Goal: Task Accomplishment & Management: Use online tool/utility

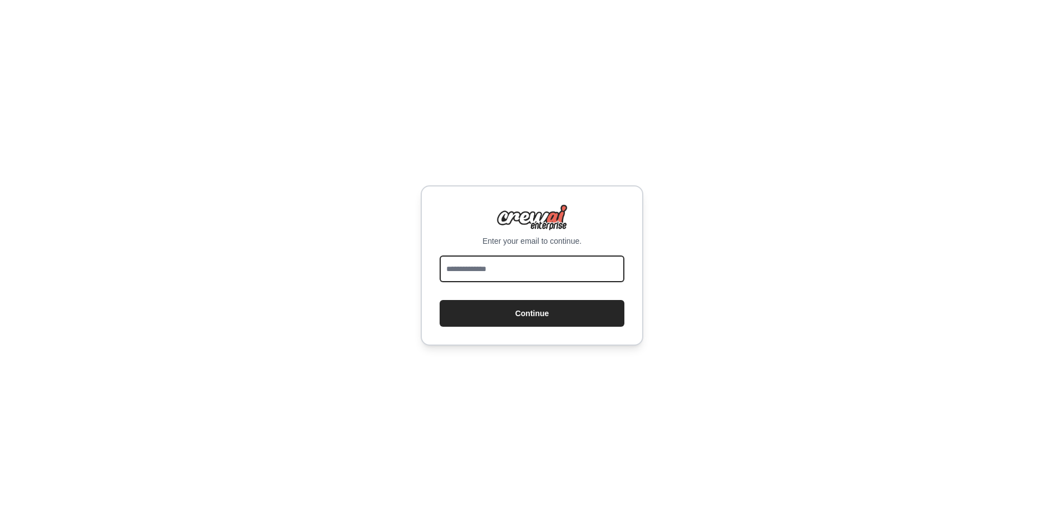
drag, startPoint x: 0, startPoint y: 0, endPoint x: 454, endPoint y: 275, distance: 530.9
click at [454, 275] on input "email" at bounding box center [531, 268] width 185 height 27
type input "**********"
click at [493, 290] on form "**********" at bounding box center [531, 290] width 185 height 71
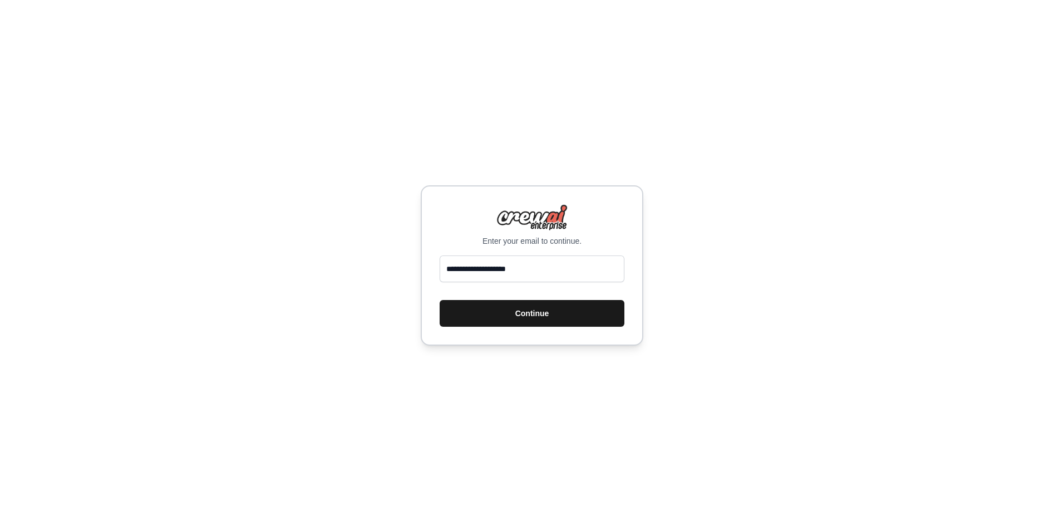
click at [496, 307] on button "Continue" at bounding box center [531, 313] width 185 height 27
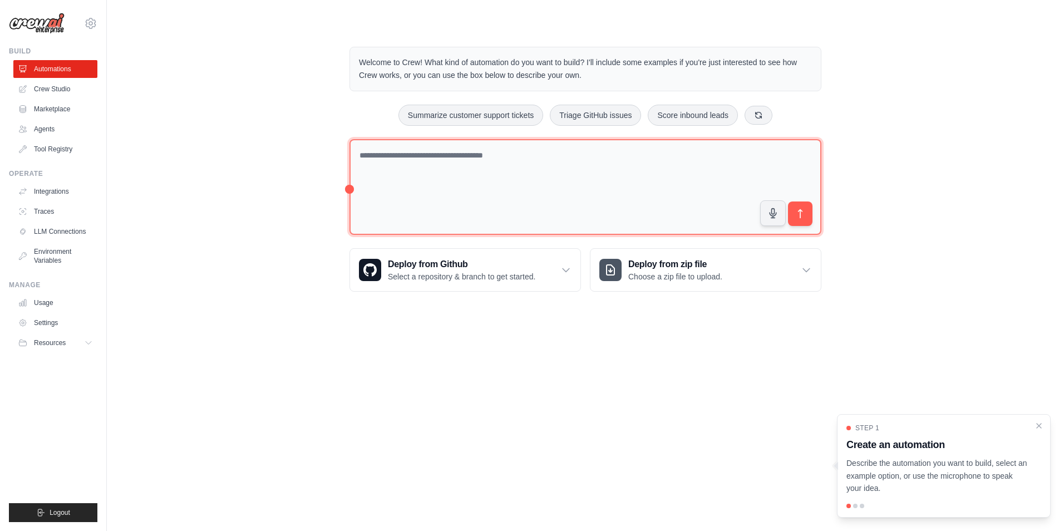
click at [573, 173] on textarea at bounding box center [585, 187] width 472 height 96
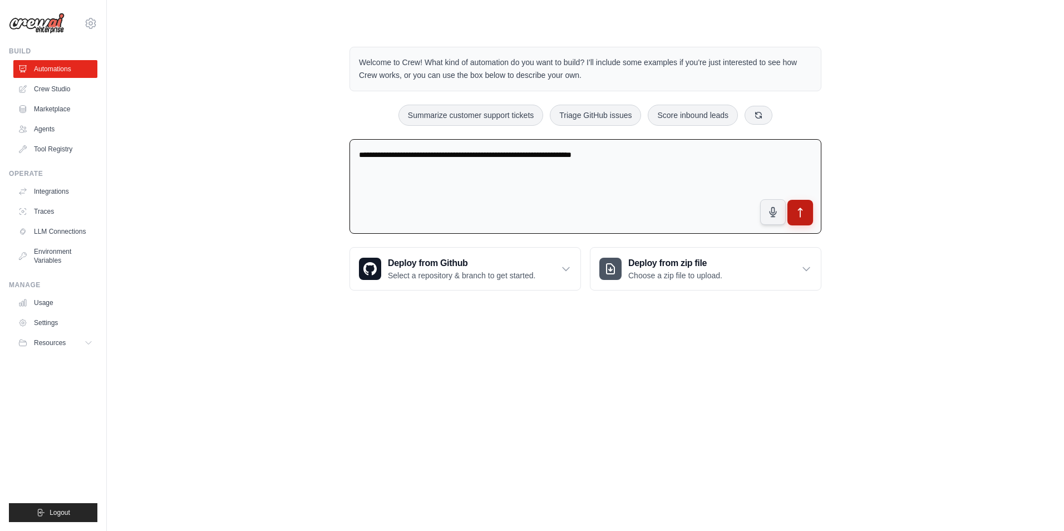
type textarea "**********"
click at [806, 208] on button "submit" at bounding box center [800, 213] width 26 height 26
click at [51, 83] on link "Crew Studio" at bounding box center [56, 89] width 84 height 18
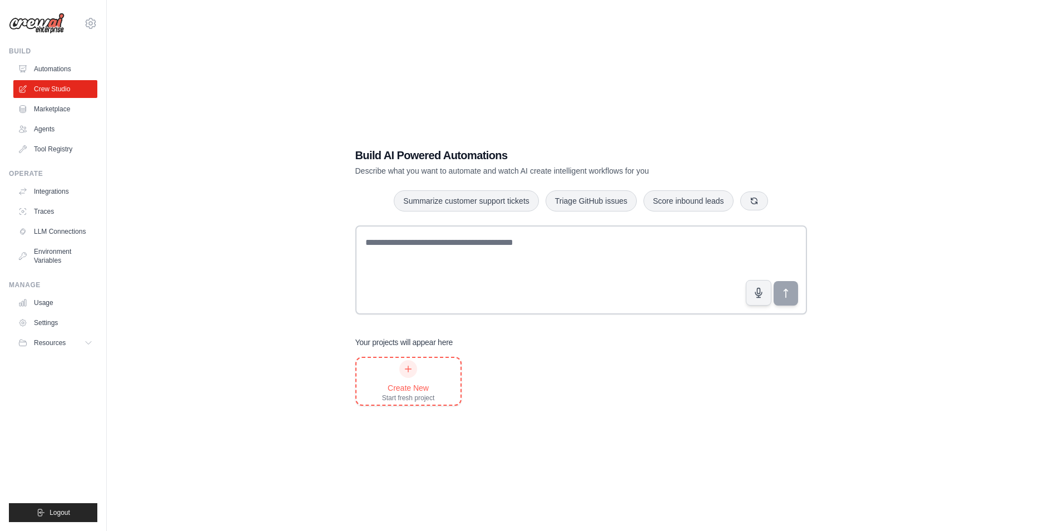
click at [416, 383] on div "Create New" at bounding box center [408, 387] width 53 height 11
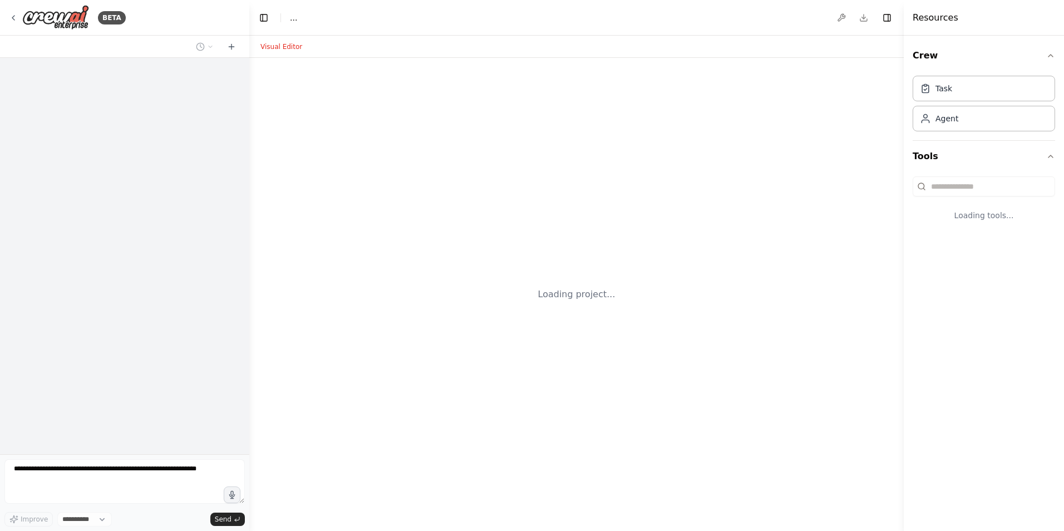
select select "****"
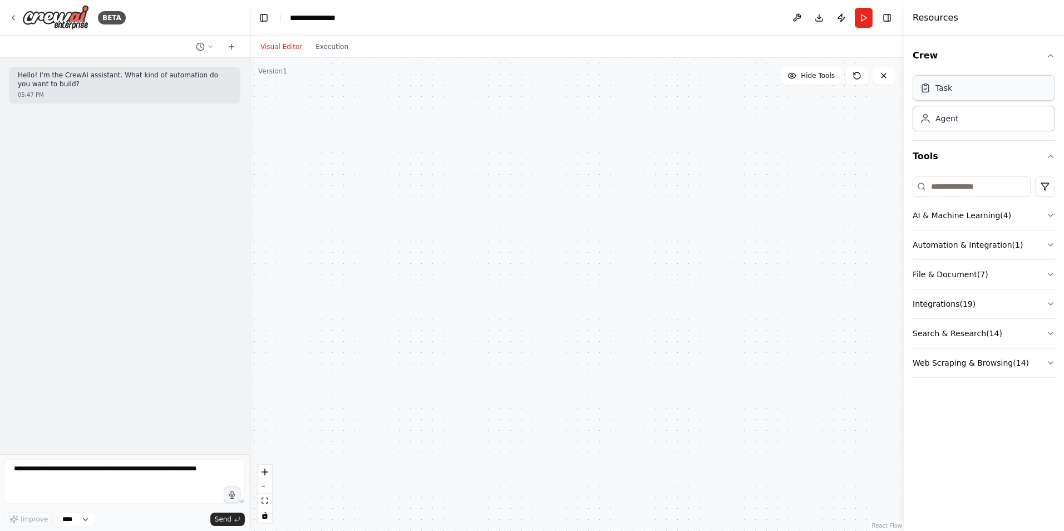
click at [963, 92] on div "Task" at bounding box center [983, 88] width 142 height 26
click at [986, 212] on button "AI & Machine Learning ( 4 )" at bounding box center [983, 215] width 142 height 29
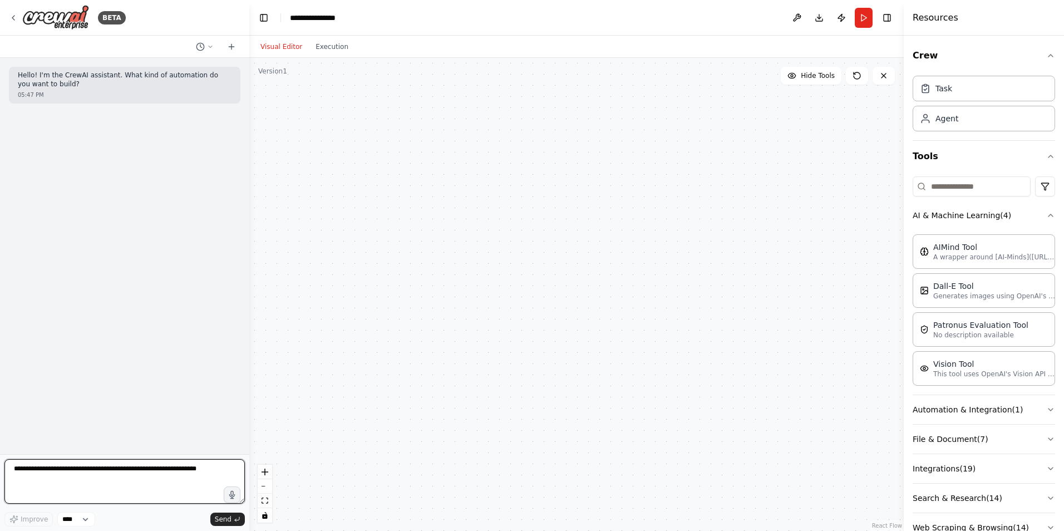
click at [122, 478] on textarea at bounding box center [124, 481] width 240 height 44
type textarea "**********"
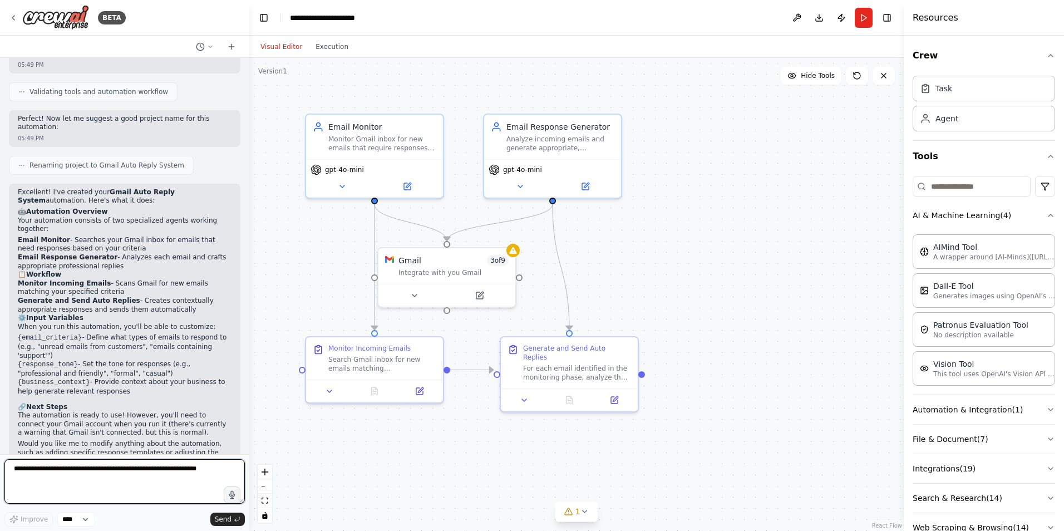
scroll to position [614, 0]
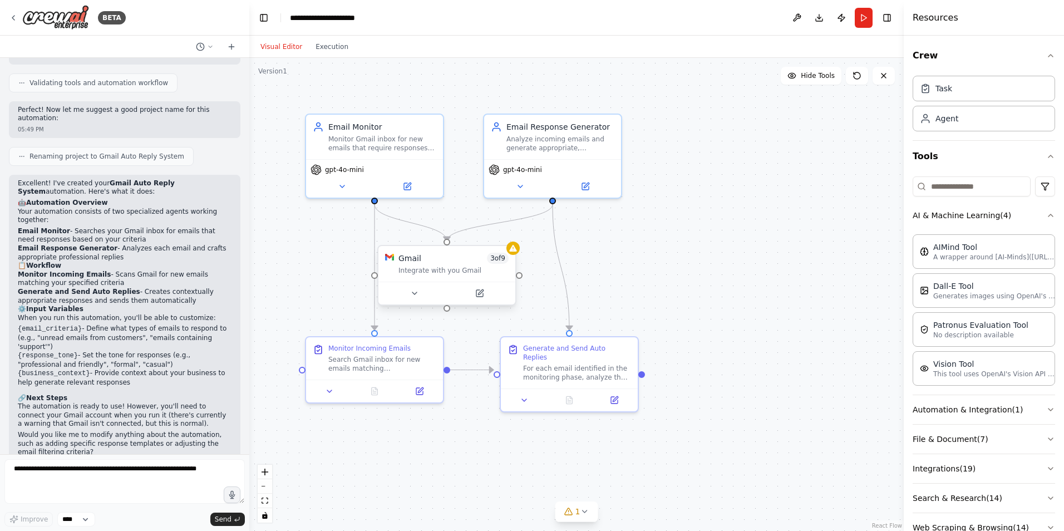
click at [414, 266] on div "Integrate with you Gmail" at bounding box center [453, 270] width 110 height 9
click at [436, 269] on div "Integrate with you Gmail" at bounding box center [453, 270] width 110 height 9
click at [419, 293] on button at bounding box center [414, 292] width 63 height 13
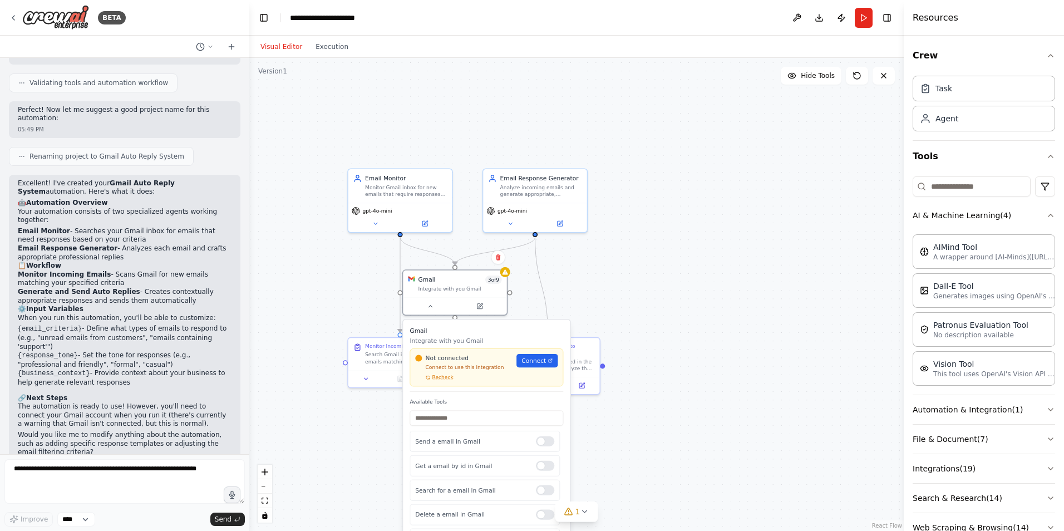
click at [703, 250] on div ".deletable-edge-delete-btn { width: 20px; height: 20px; border: 0px solid #ffff…" at bounding box center [576, 294] width 654 height 473
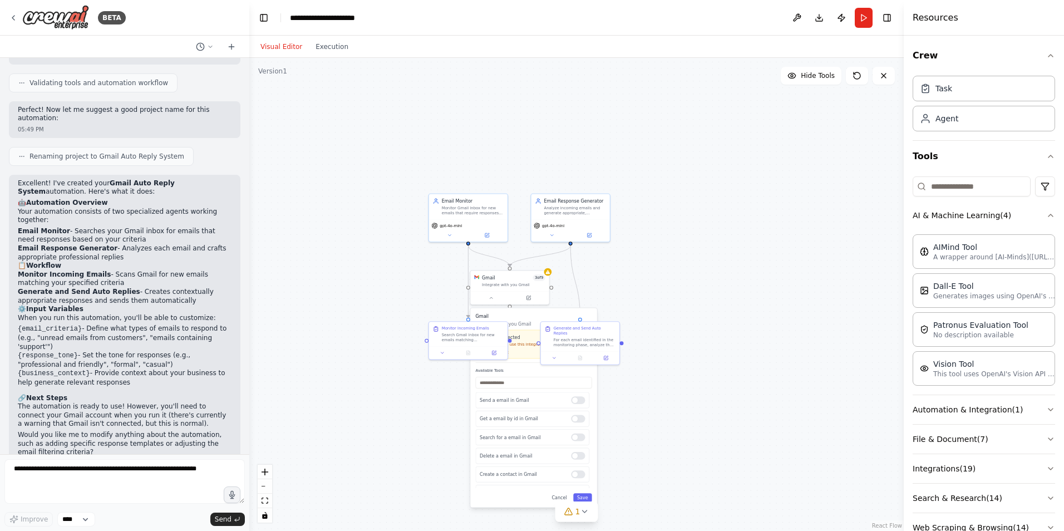
click at [689, 276] on div ".deletable-edge-delete-btn { width: 20px; height: 20px; border: 0px solid #ffff…" at bounding box center [576, 294] width 654 height 473
click at [490, 300] on button at bounding box center [491, 297] width 36 height 8
click at [442, 355] on div at bounding box center [468, 351] width 78 height 13
click at [443, 353] on icon at bounding box center [441, 351] width 5 height 5
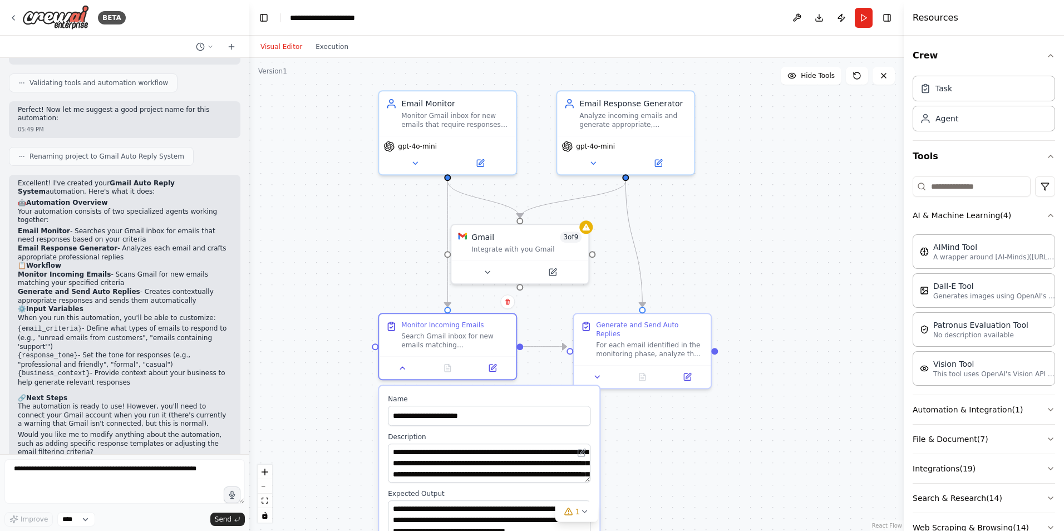
drag, startPoint x: 644, startPoint y: 398, endPoint x: 737, endPoint y: 447, distance: 105.5
click at [737, 447] on div ".deletable-edge-delete-btn { width: 20px; height: 20px; border: 0px solid #ffff…" at bounding box center [576, 294] width 654 height 473
click at [606, 369] on button at bounding box center [597, 374] width 38 height 13
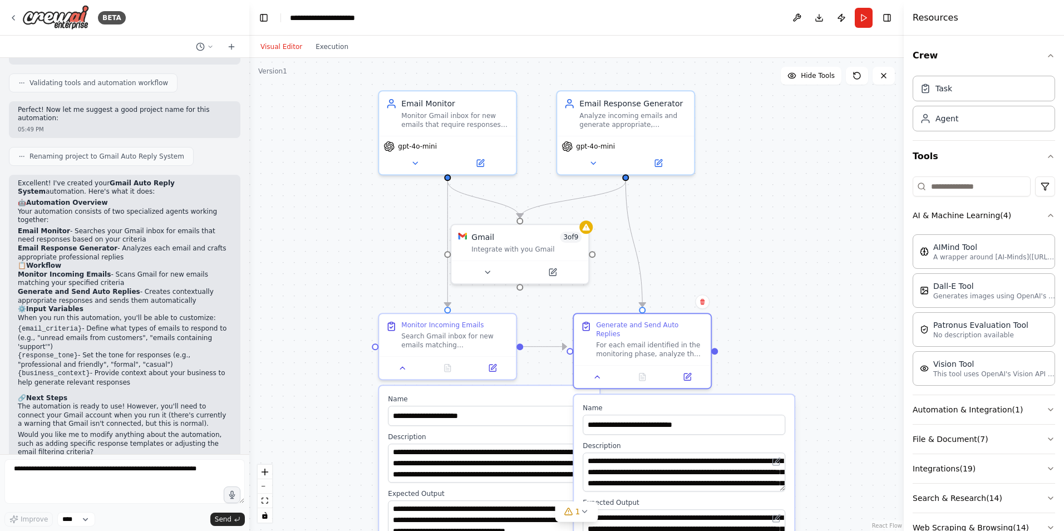
click at [736, 322] on div ".deletable-edge-delete-btn { width: 20px; height: 20px; border: 0px solid #ffff…" at bounding box center [576, 294] width 654 height 473
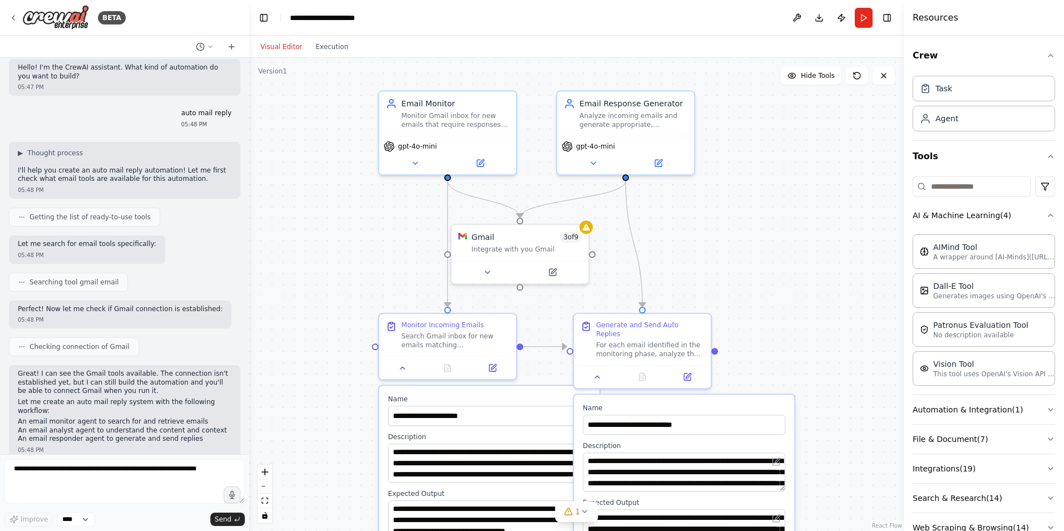
scroll to position [0, 0]
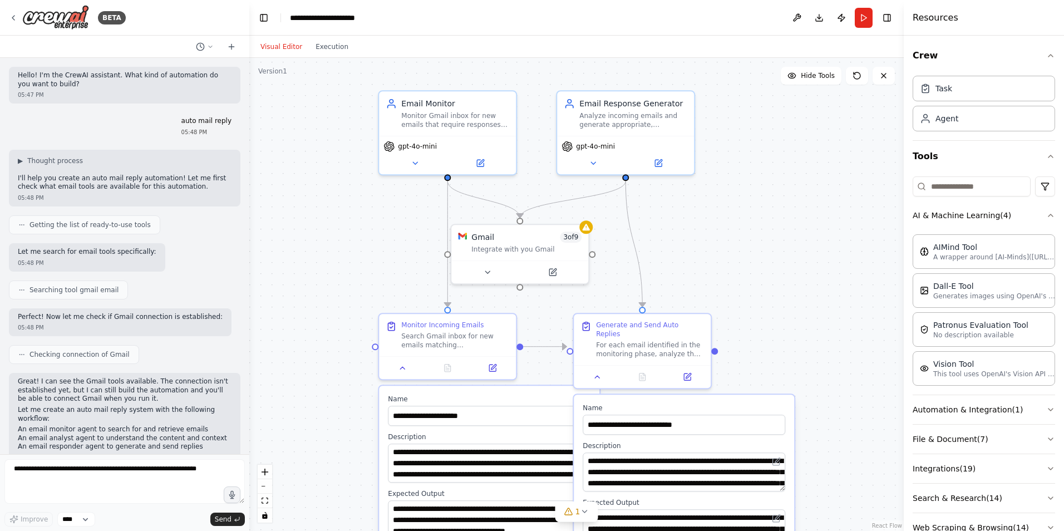
click at [763, 201] on div ".deletable-edge-delete-btn { width: 20px; height: 20px; border: 0px solid #ffff…" at bounding box center [576, 294] width 654 height 473
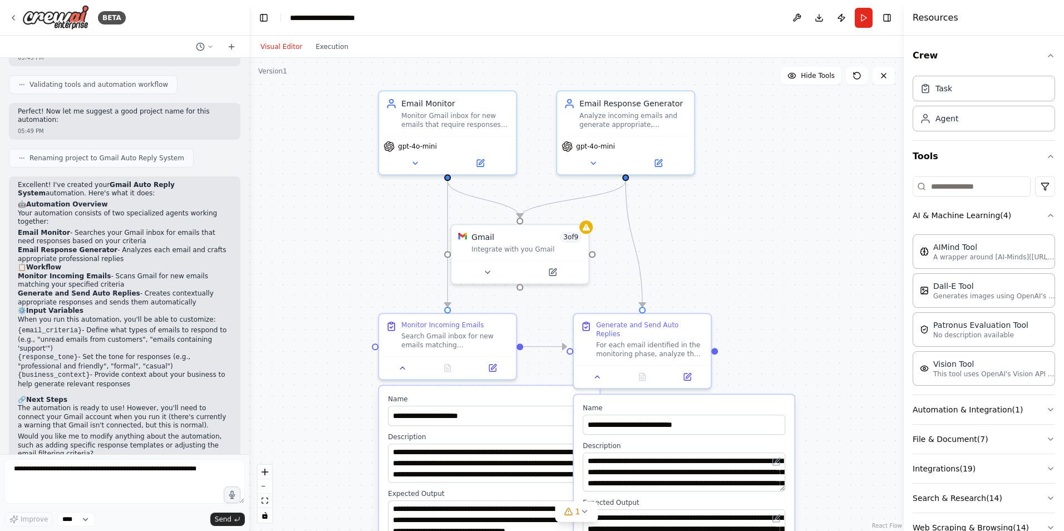
scroll to position [614, 0]
click at [422, 162] on button at bounding box center [414, 160] width 63 height 13
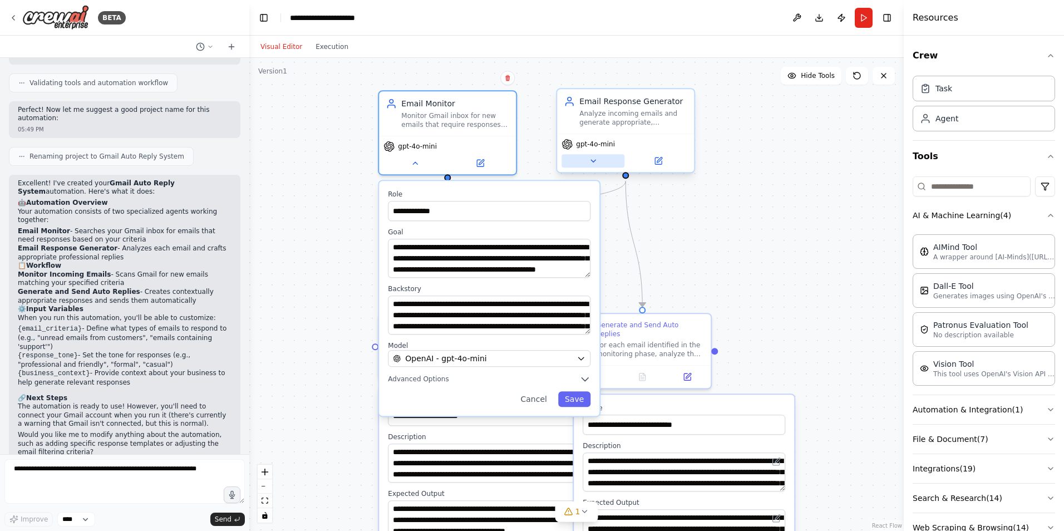
click at [602, 164] on button at bounding box center [592, 160] width 63 height 13
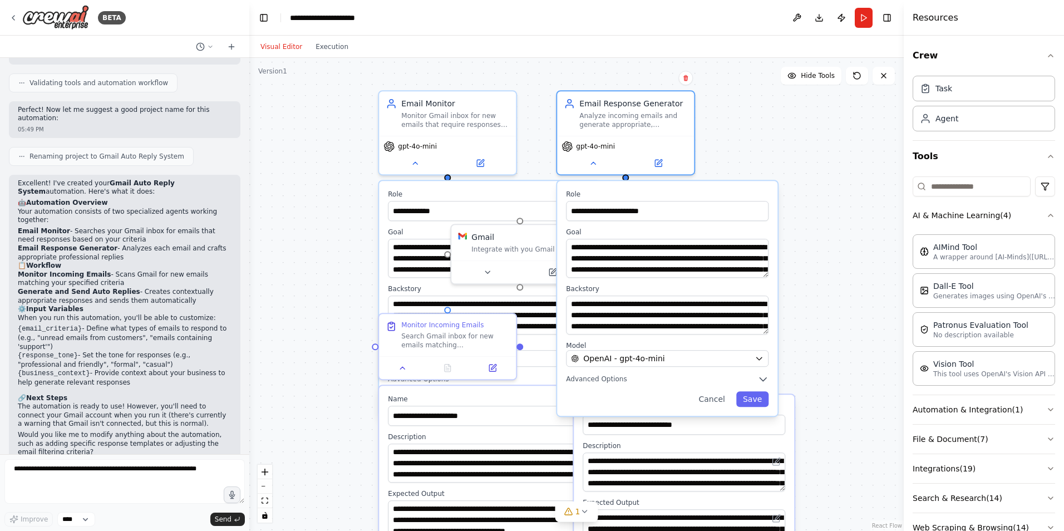
click at [800, 170] on div "**********" at bounding box center [576, 294] width 654 height 473
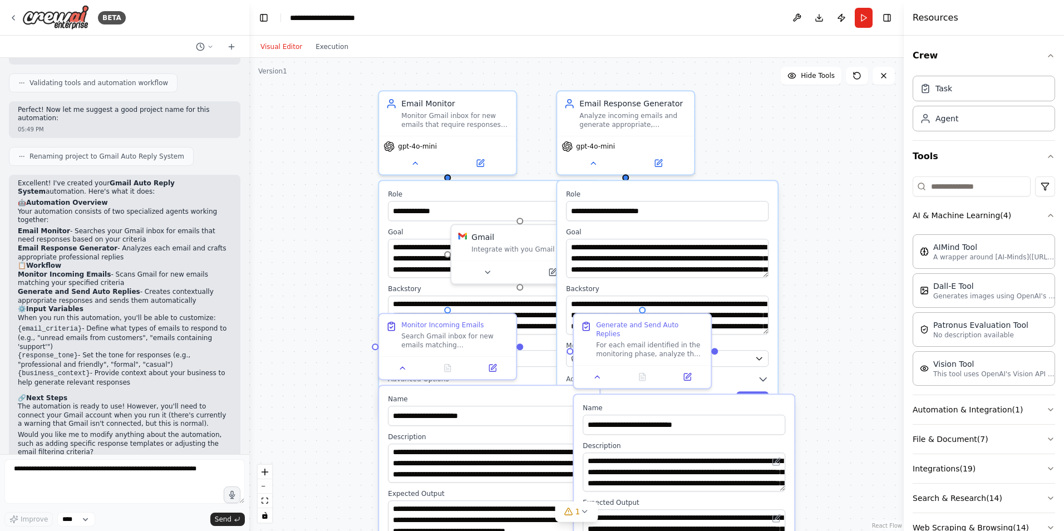
click at [824, 174] on div "**********" at bounding box center [576, 294] width 654 height 473
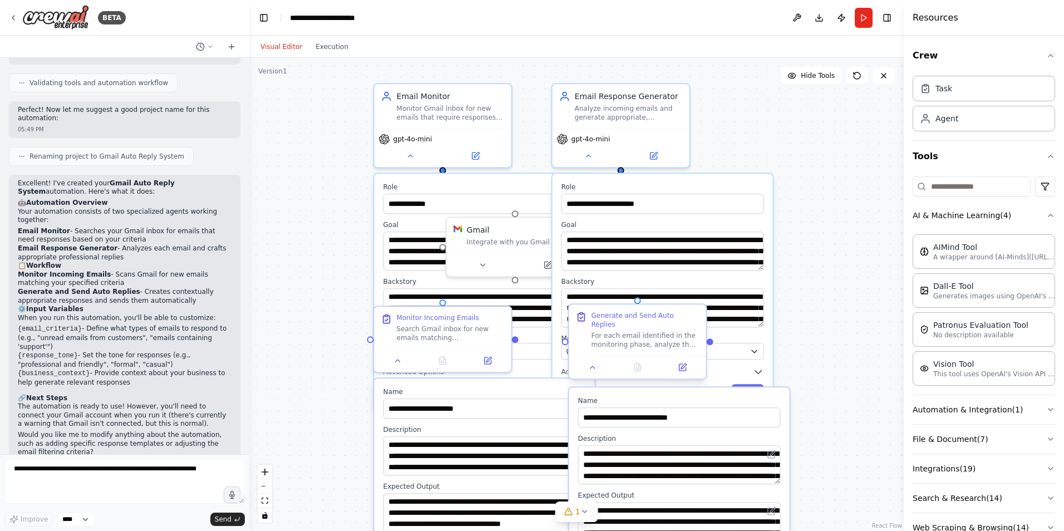
click at [637, 306] on div "Generate and Send Auto Replies For each email identified in the monitoring phas…" at bounding box center [637, 329] width 137 height 51
click at [639, 304] on div "Generate and Send Auto Replies For each email identified in the monitoring phas…" at bounding box center [637, 329] width 137 height 51
click at [809, 275] on div "**********" at bounding box center [576, 294] width 654 height 473
click at [637, 300] on div at bounding box center [637, 300] width 7 height 7
click at [592, 366] on icon at bounding box center [592, 367] width 4 height 2
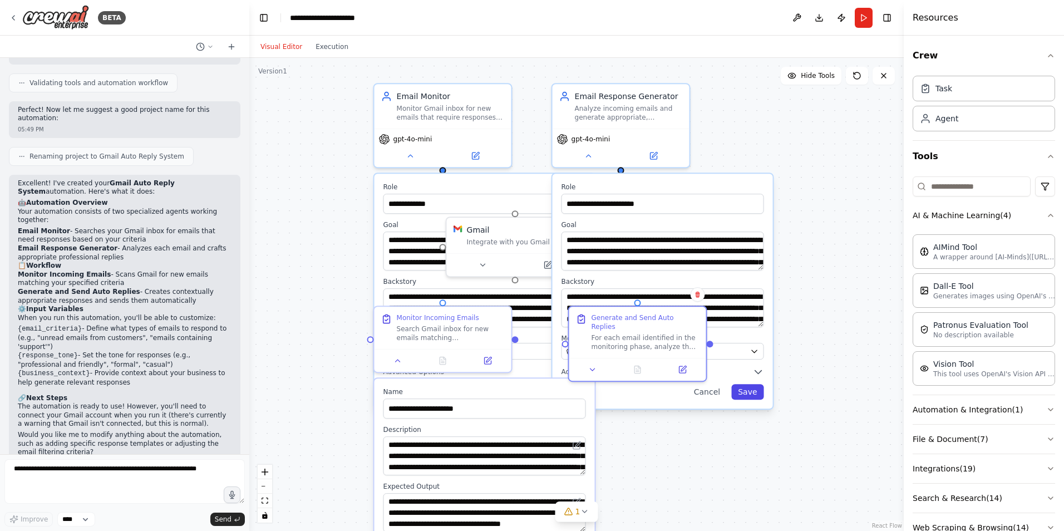
click at [755, 388] on button "Save" at bounding box center [747, 392] width 32 height 16
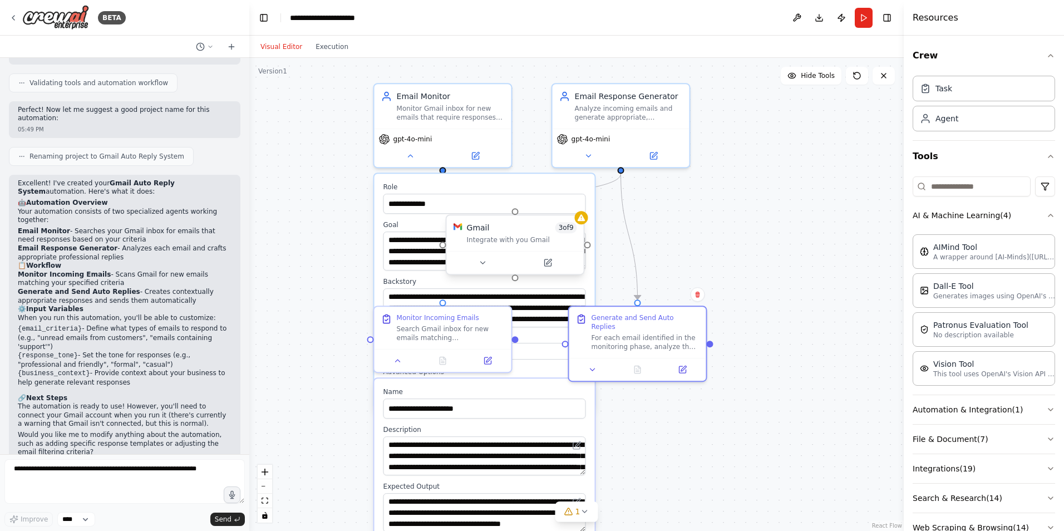
click at [517, 215] on div "Gmail 3 of 9 Integrate with you Gmail" at bounding box center [515, 244] width 139 height 61
click at [416, 163] on div "gpt-4o-mini" at bounding box center [442, 145] width 137 height 38
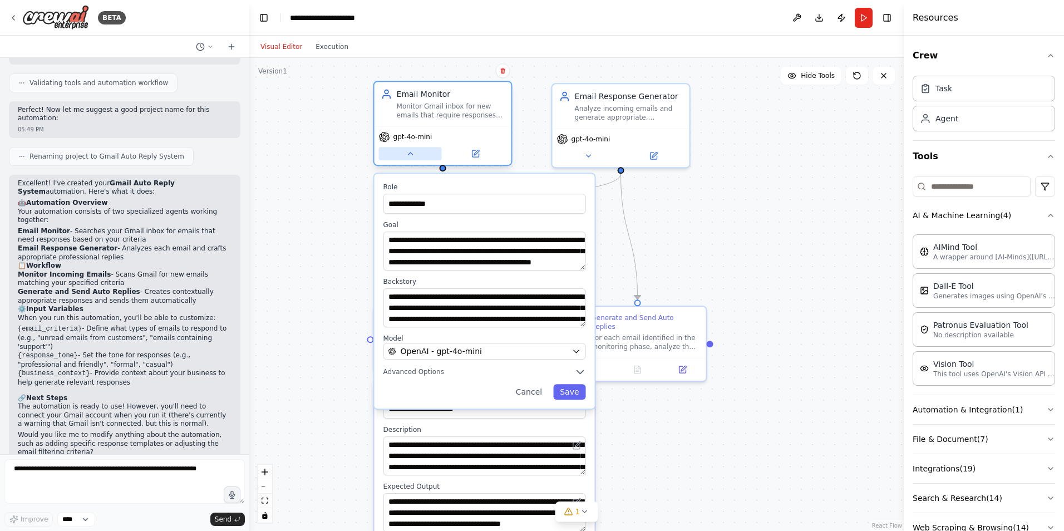
click at [411, 155] on icon at bounding box center [410, 153] width 4 height 2
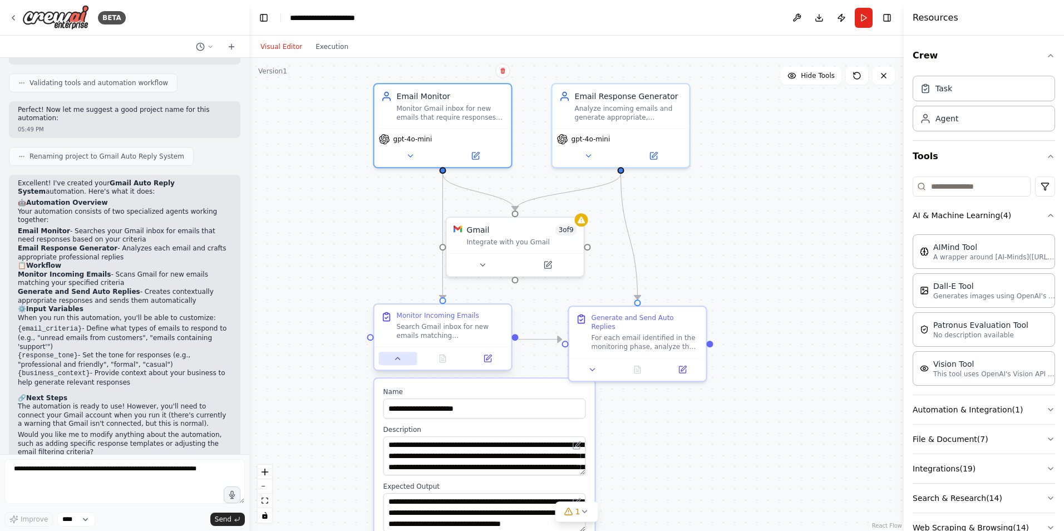
click at [405, 359] on button at bounding box center [398, 358] width 38 height 13
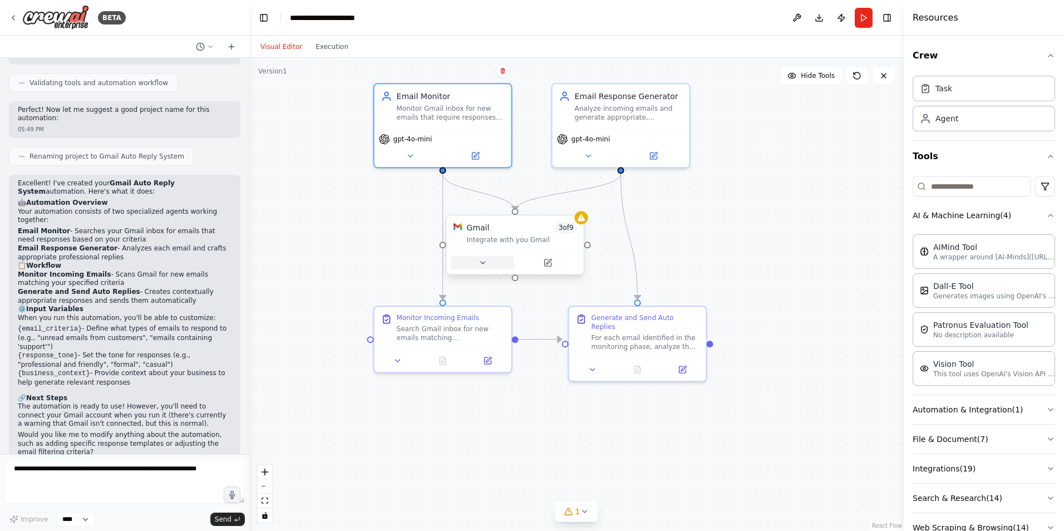
click at [493, 262] on button at bounding box center [482, 262] width 63 height 13
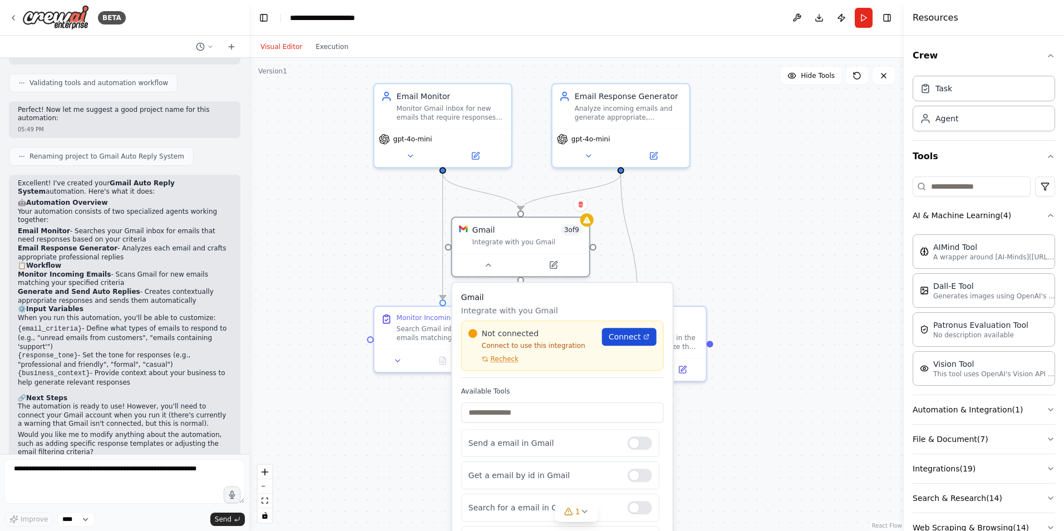
click at [606, 334] on link "Connect" at bounding box center [629, 337] width 55 height 18
click at [626, 339] on span "Connect" at bounding box center [625, 336] width 32 height 11
click at [746, 182] on div ".deletable-edge-delete-btn { width: 20px; height: 20px; border: 0px solid #ffff…" at bounding box center [576, 294] width 654 height 473
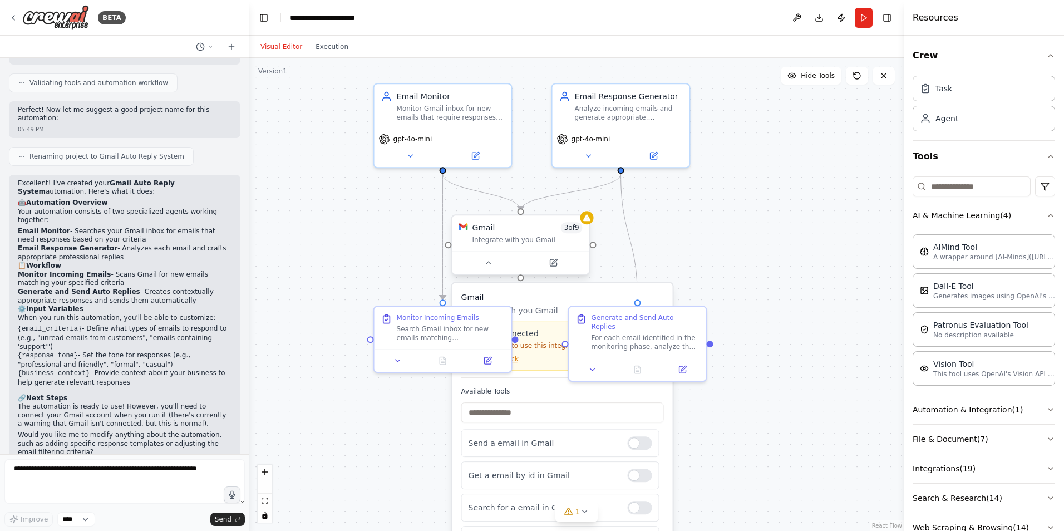
click at [563, 238] on div "Integrate with you Gmail" at bounding box center [527, 239] width 110 height 9
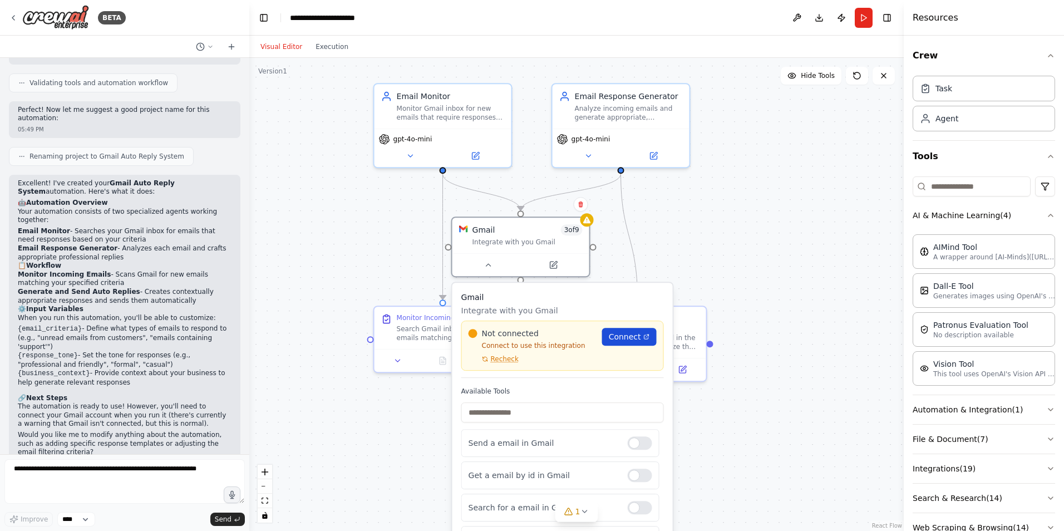
drag, startPoint x: 632, startPoint y: 347, endPoint x: 631, endPoint y: 339, distance: 7.3
click at [632, 347] on div "Not connected Connect to use this integration Recheck Connect" at bounding box center [562, 346] width 188 height 36
click at [629, 340] on span "Connect" at bounding box center [625, 336] width 32 height 11
click at [501, 359] on span "Recheck" at bounding box center [505, 358] width 28 height 9
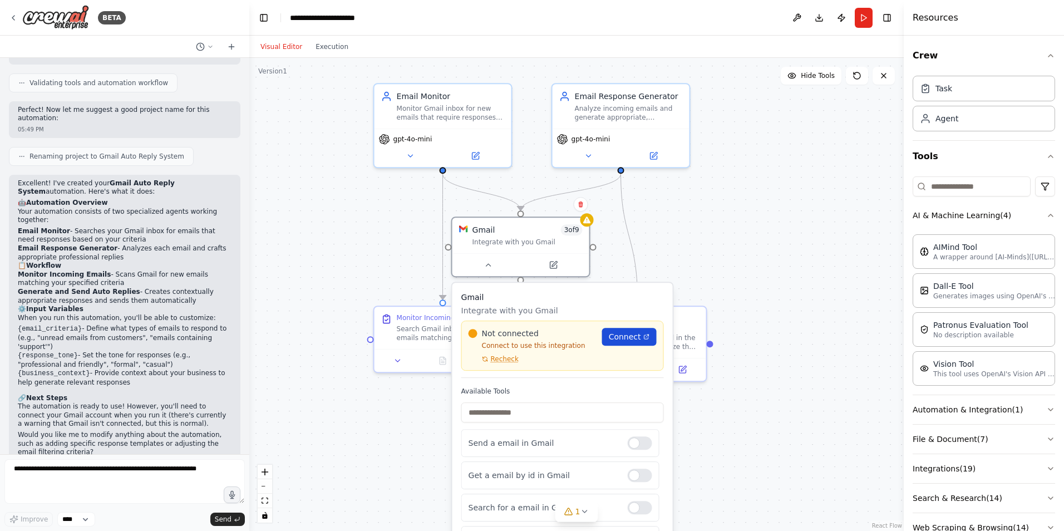
click at [626, 337] on span "Connect" at bounding box center [625, 336] width 32 height 11
click at [859, 19] on button "Run" at bounding box center [863, 18] width 18 height 20
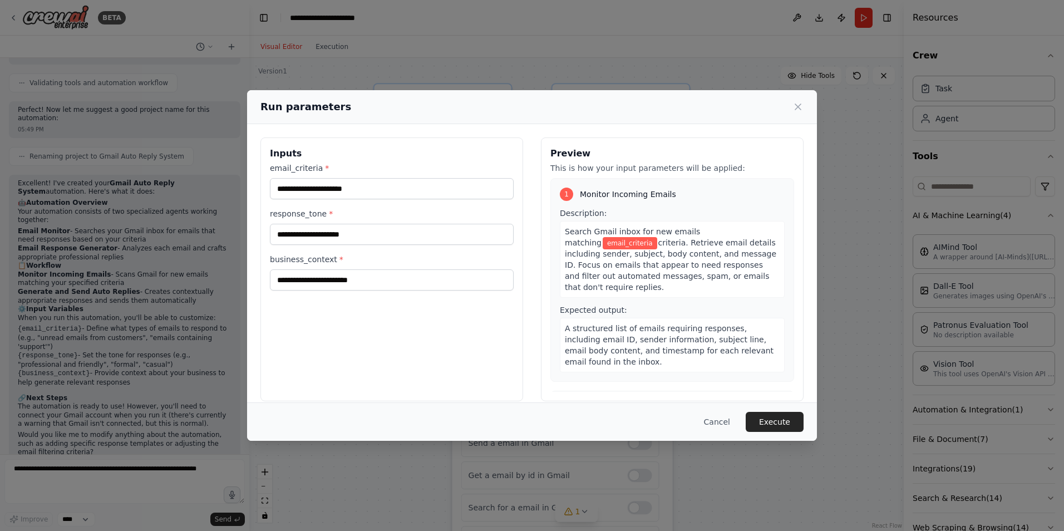
click at [859, 19] on div "Run parameters Inputs email_criteria * response_tone * business_context * Previ…" at bounding box center [532, 265] width 1064 height 531
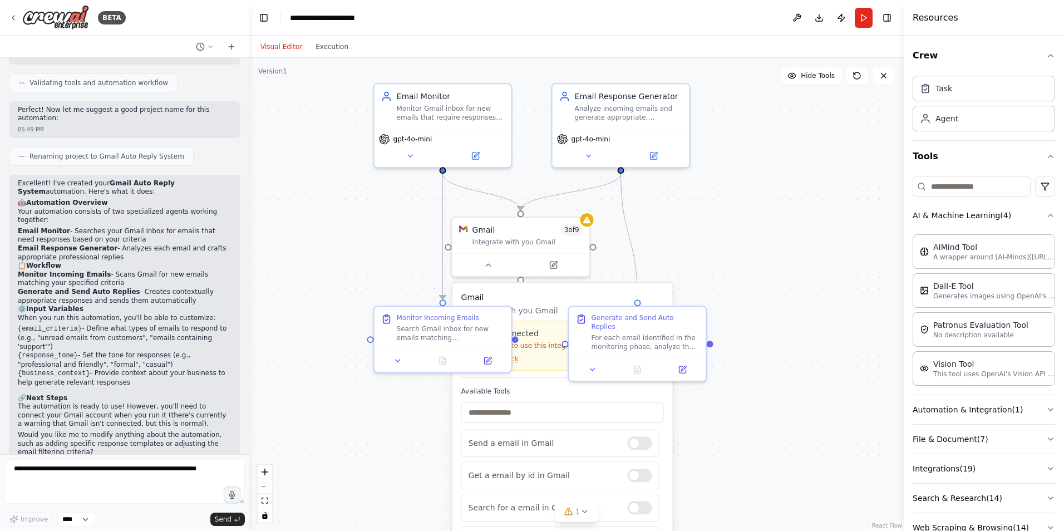
click at [859, 19] on button "Run" at bounding box center [863, 18] width 18 height 20
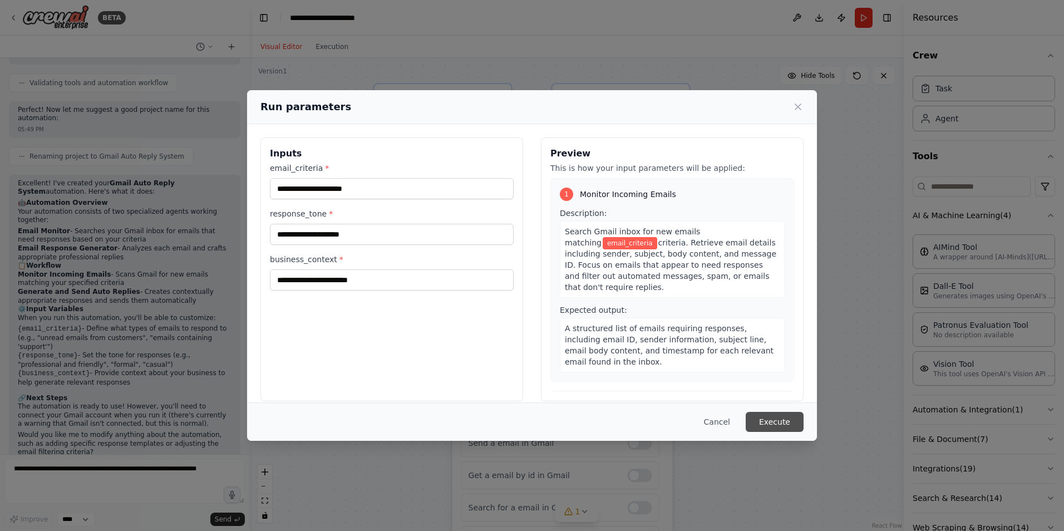
click at [789, 422] on button "Execute" at bounding box center [774, 422] width 58 height 20
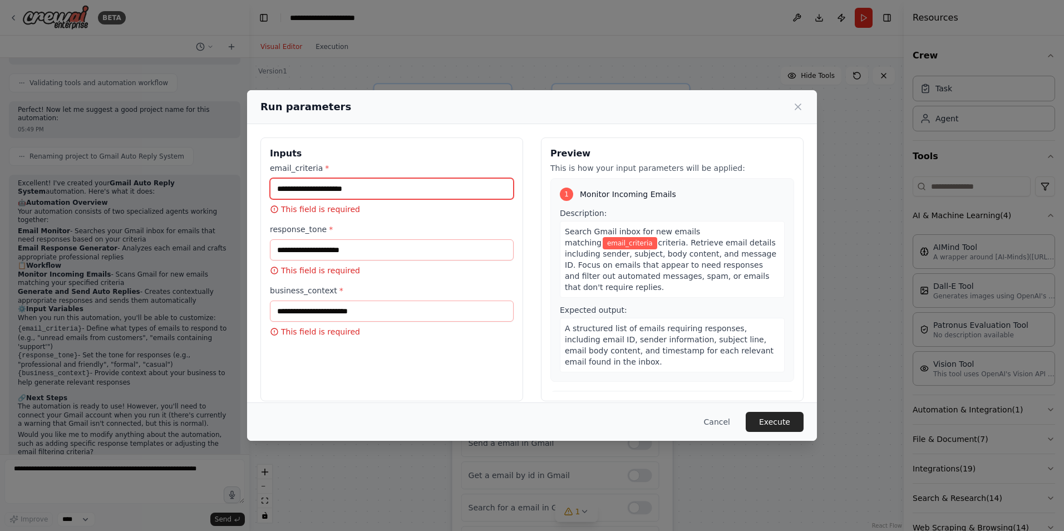
click at [314, 190] on input "email_criteria *" at bounding box center [392, 188] width 244 height 21
type input "**********"
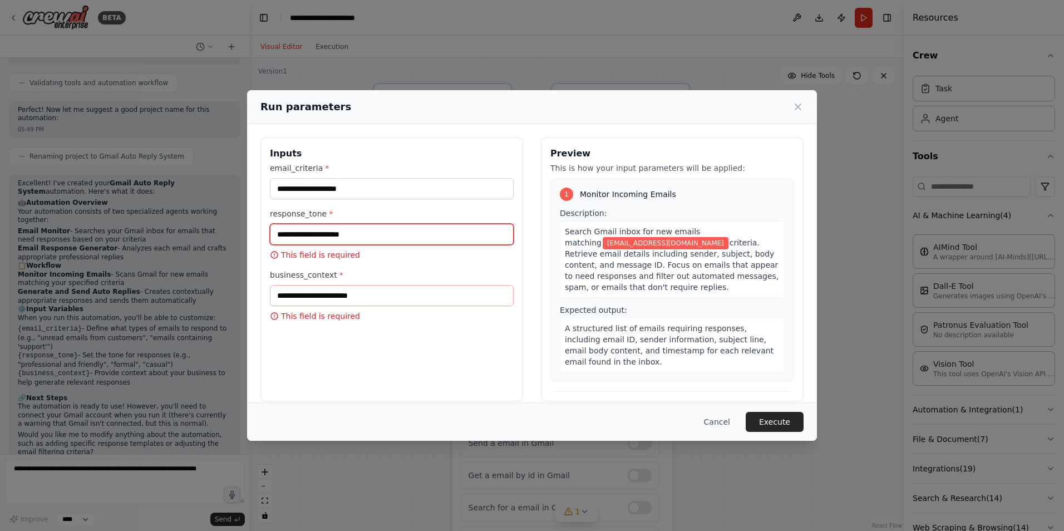
click at [323, 236] on input "response_tone *" at bounding box center [392, 234] width 244 height 21
type input "******"
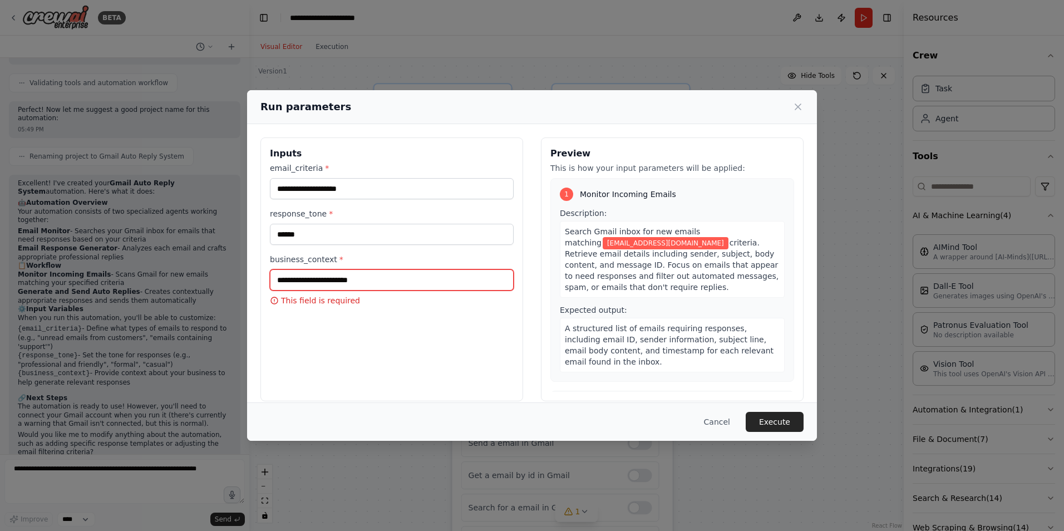
click at [337, 278] on input "business_context *" at bounding box center [392, 279] width 244 height 21
type input "*"
type input "********"
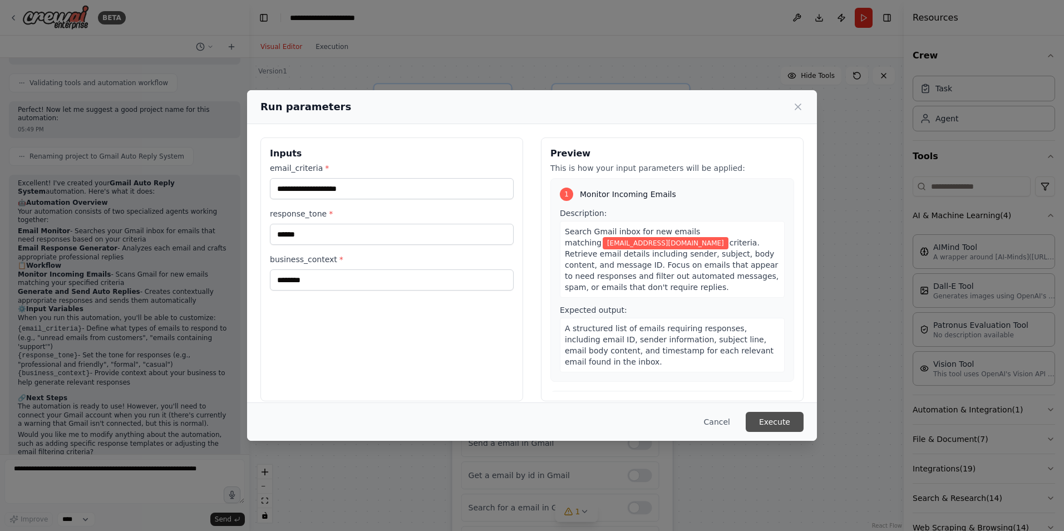
click at [768, 426] on button "Execute" at bounding box center [774, 422] width 58 height 20
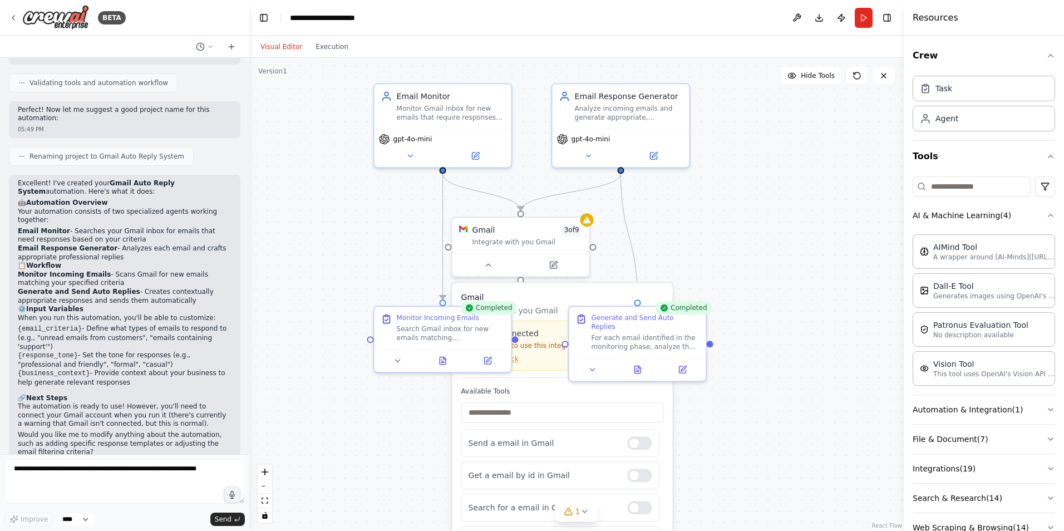
click at [716, 226] on div ".deletable-edge-delete-btn { width: 20px; height: 20px; border: 0px solid #ffff…" at bounding box center [576, 294] width 654 height 473
click at [487, 269] on button at bounding box center [488, 262] width 63 height 13
click at [632, 331] on div "For each email identified in the monitoring phase, analyze the content and cont…" at bounding box center [645, 340] width 108 height 18
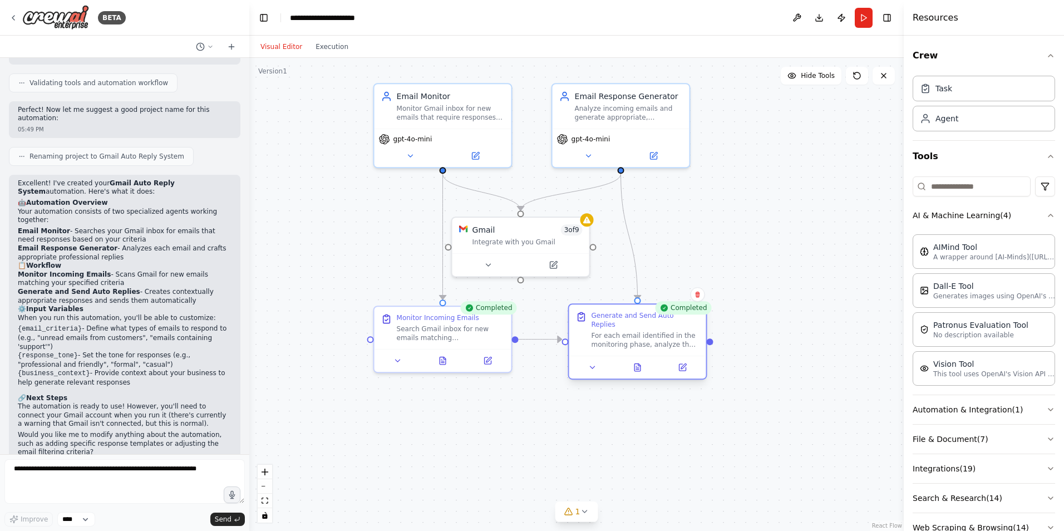
click at [632, 331] on div "For each email identified in the monitoring phase, analyze the content and cont…" at bounding box center [645, 340] width 108 height 18
click at [685, 310] on div "Completed" at bounding box center [683, 307] width 56 height 13
click at [461, 366] on div at bounding box center [442, 358] width 137 height 23
click at [450, 334] on div "Search Gmail inbox for new emails matching {email_criteria} criteria. Retrieve …" at bounding box center [451, 331] width 108 height 18
click at [545, 233] on div "Gmail 3 of 9" at bounding box center [527, 227] width 110 height 11
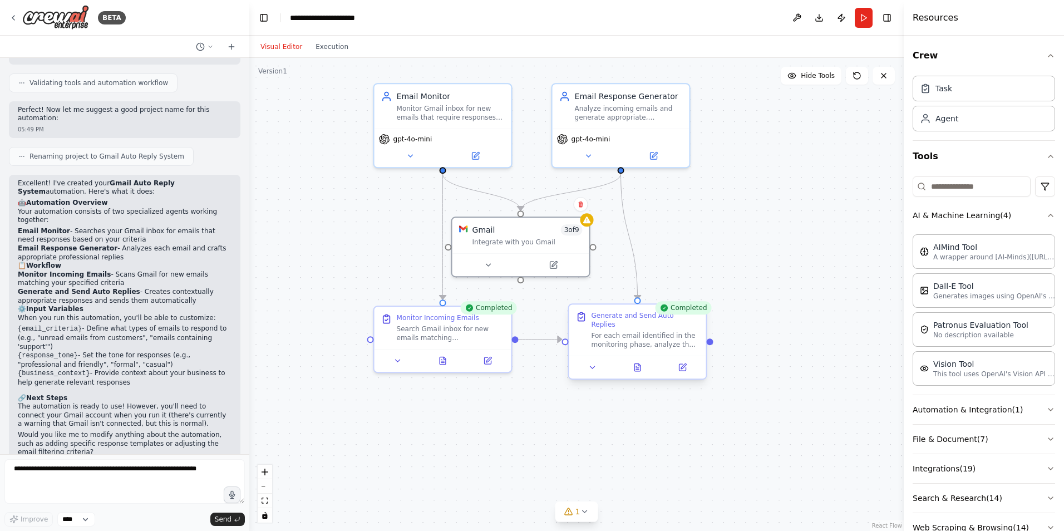
click at [645, 331] on div "For each email identified in the monitoring phase, analyze the content and cont…" at bounding box center [645, 340] width 108 height 18
click at [972, 88] on div "Task" at bounding box center [983, 88] width 142 height 26
click at [853, 69] on button at bounding box center [856, 76] width 22 height 18
click at [865, 16] on button "Run" at bounding box center [863, 18] width 18 height 20
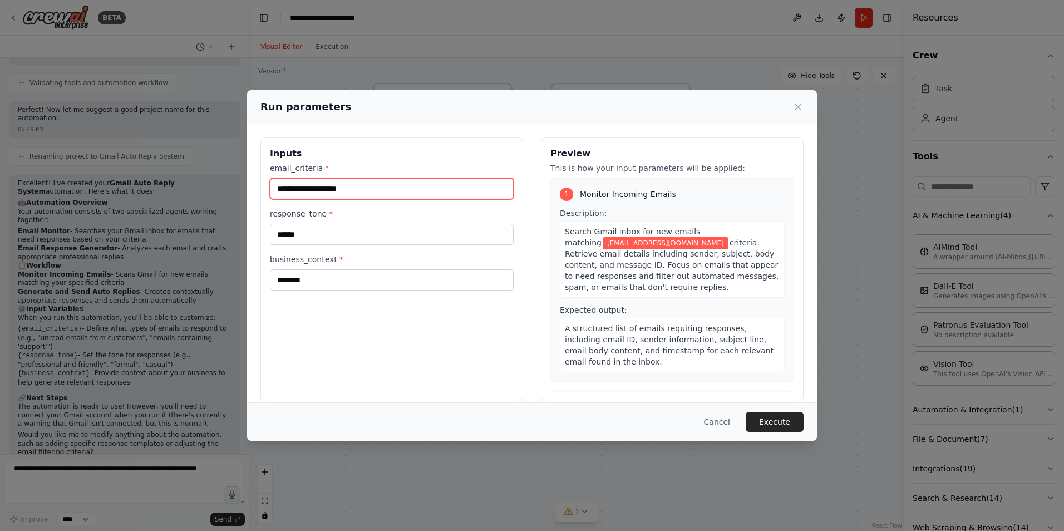
drag, startPoint x: 375, startPoint y: 192, endPoint x: 360, endPoint y: 192, distance: 15.0
click at [360, 192] on input "**********" at bounding box center [392, 188] width 244 height 21
click at [385, 194] on input "**********" at bounding box center [392, 188] width 244 height 21
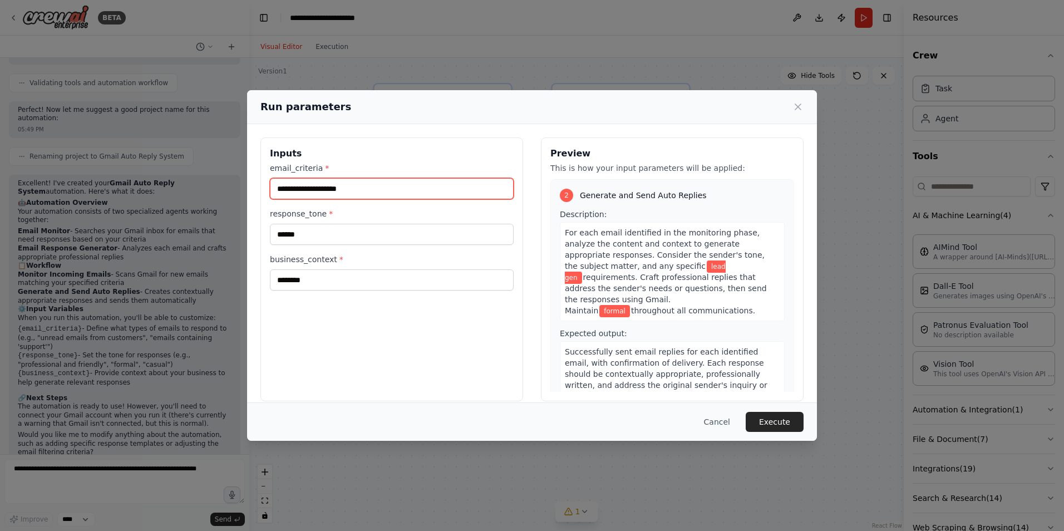
scroll to position [214, 0]
click at [370, 190] on input "**********" at bounding box center [392, 188] width 244 height 21
drag, startPoint x: 378, startPoint y: 191, endPoint x: 232, endPoint y: 181, distance: 146.1
click at [232, 181] on div "**********" at bounding box center [532, 265] width 1064 height 531
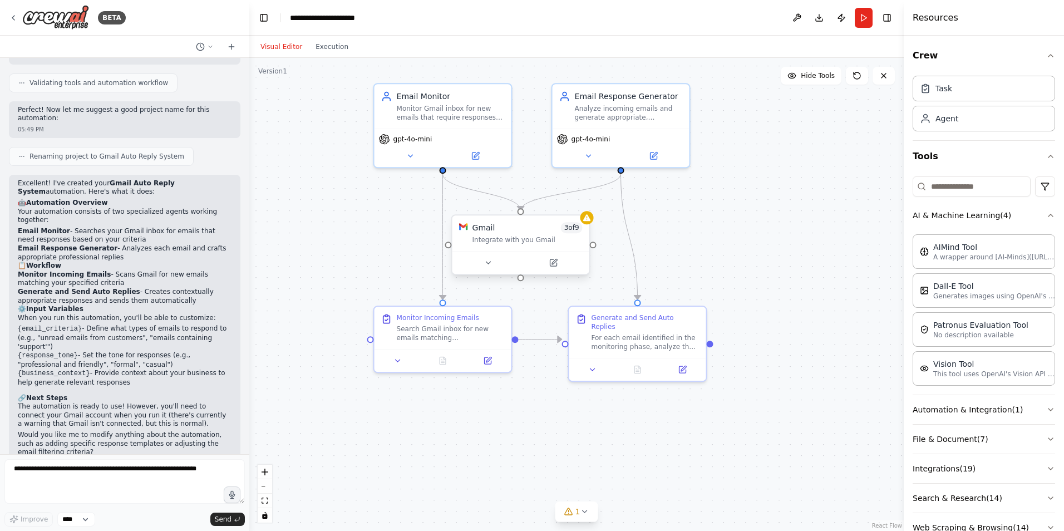
click at [491, 247] on div "Gmail 3 of 9 Integrate with you Gmail" at bounding box center [520, 233] width 137 height 36
click at [858, 6] on header "**********" at bounding box center [576, 18] width 654 height 36
click at [860, 11] on button "Run" at bounding box center [863, 18] width 18 height 20
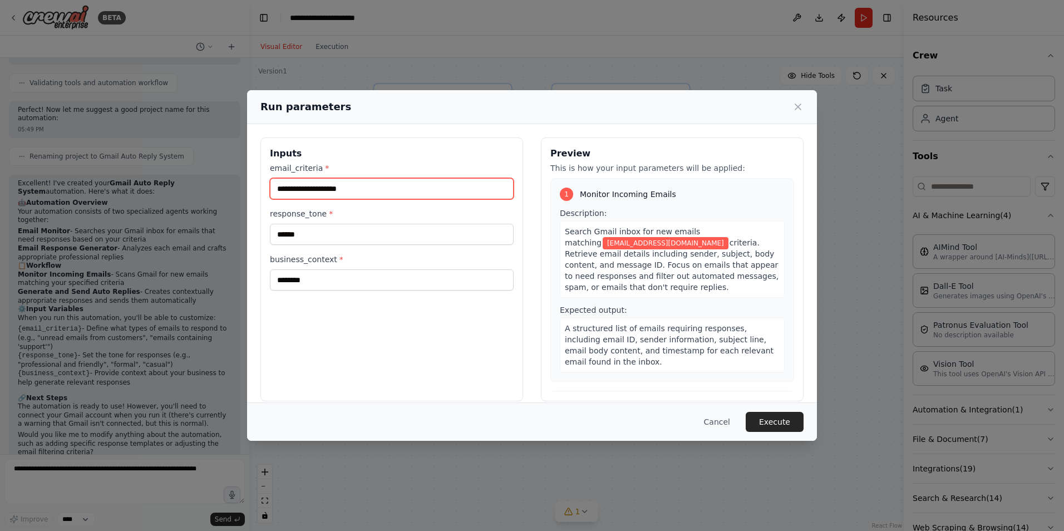
drag, startPoint x: 377, startPoint y: 189, endPoint x: 222, endPoint y: 185, distance: 155.3
click at [222, 185] on div "**********" at bounding box center [532, 265] width 1064 height 531
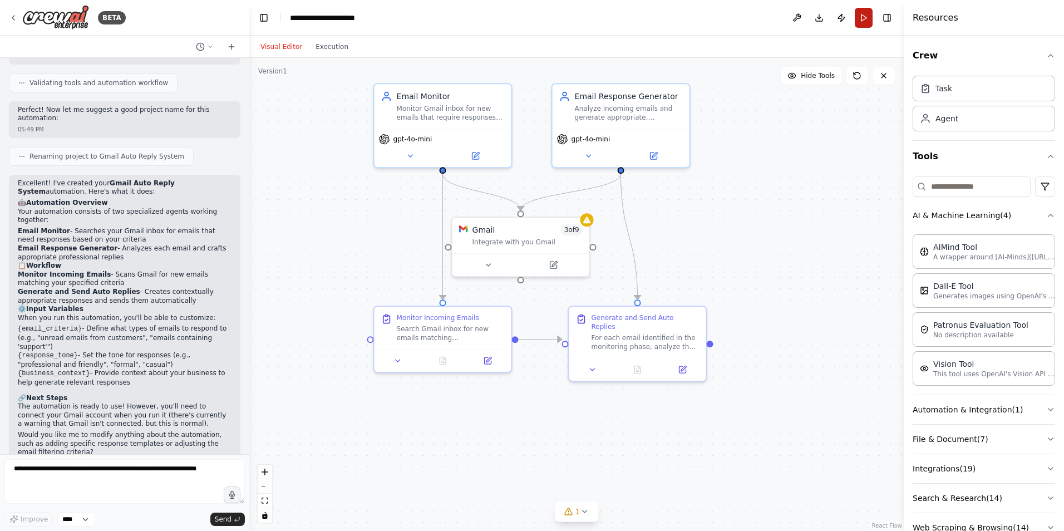
click at [862, 22] on button "Run" at bounding box center [863, 18] width 18 height 20
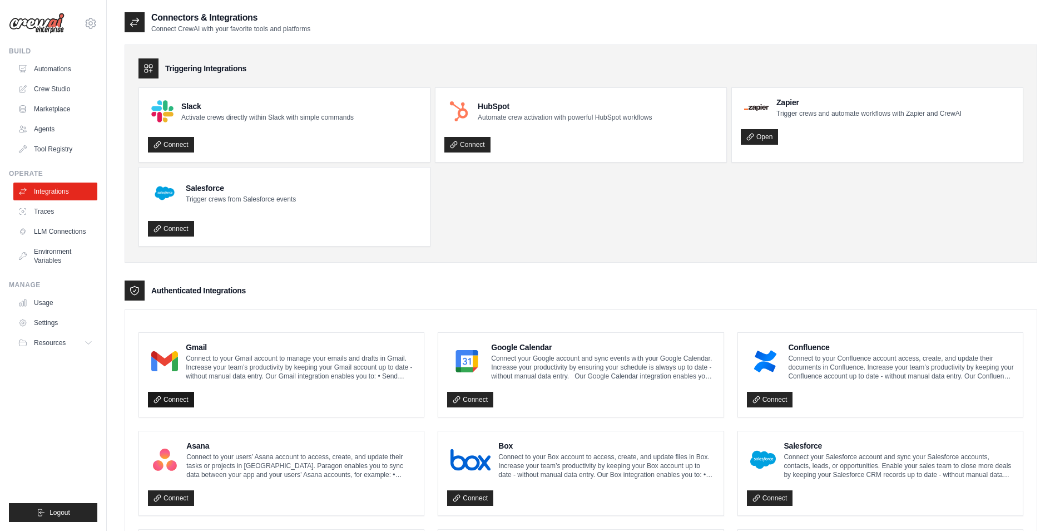
click at [185, 399] on link "Connect" at bounding box center [171, 400] width 46 height 16
click at [192, 369] on p "Connect to your Gmail account to manage your emails and drafts in Gmail. Increa…" at bounding box center [300, 367] width 229 height 27
click at [180, 404] on link "Connect" at bounding box center [171, 400] width 46 height 16
